Goal: Transaction & Acquisition: Purchase product/service

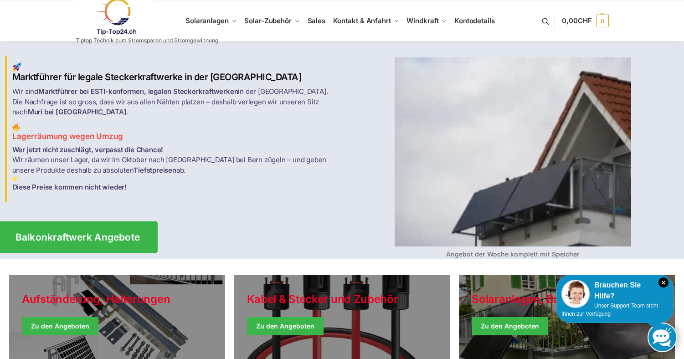
click at [112, 232] on span "Balkonkraftwerk Angebote" at bounding box center [77, 237] width 125 height 10
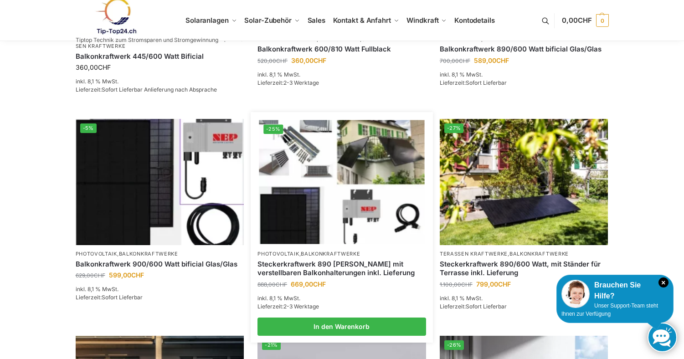
scroll to position [182, 0]
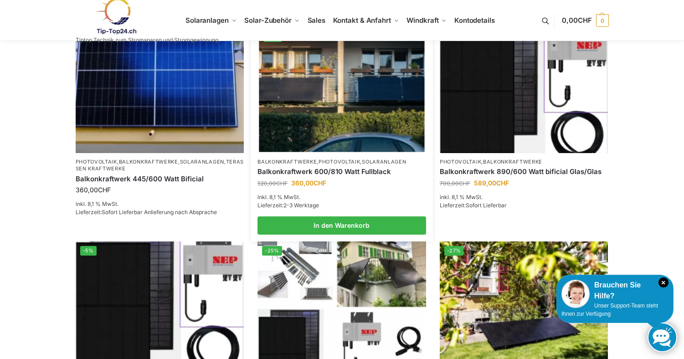
click at [340, 174] on link "Balkonkraftwerk 600/810 Watt Fullblack" at bounding box center [341, 171] width 169 height 9
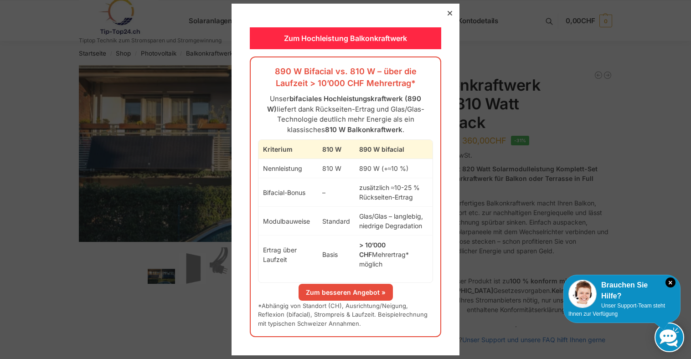
click at [447, 15] on icon at bounding box center [449, 13] width 5 height 5
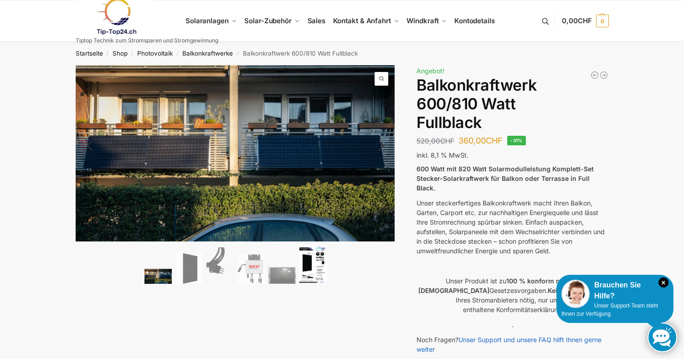
click at [301, 265] on img at bounding box center [312, 265] width 27 height 39
